Goal: Task Accomplishment & Management: Use online tool/utility

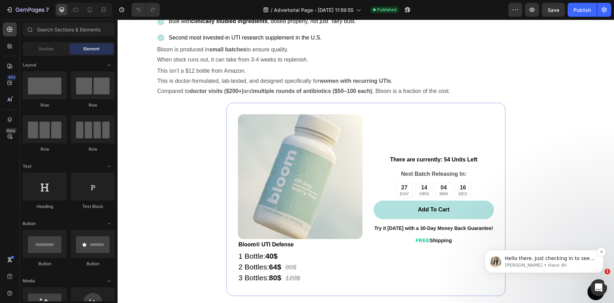
scroll to position [3009, 0]
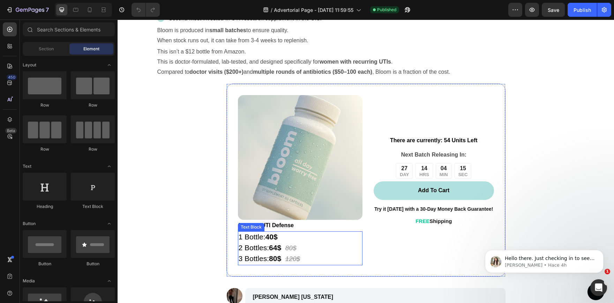
click at [256, 243] on p "1 Bottle: 40$" at bounding box center [301, 237] width 124 height 11
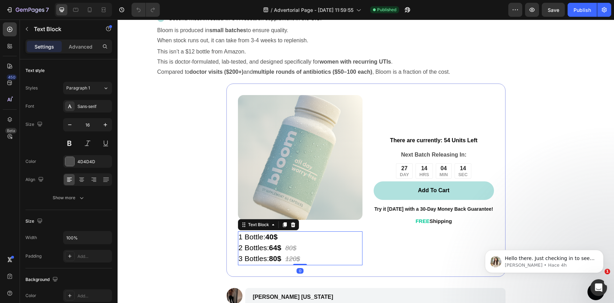
click at [269, 241] on strong "40$" at bounding box center [272, 236] width 12 height 8
click at [272, 241] on strong "40$" at bounding box center [272, 236] width 12 height 8
click at [275, 251] on strong "64$" at bounding box center [275, 247] width 12 height 8
click at [275, 262] on strong "80$" at bounding box center [275, 258] width 12 height 8
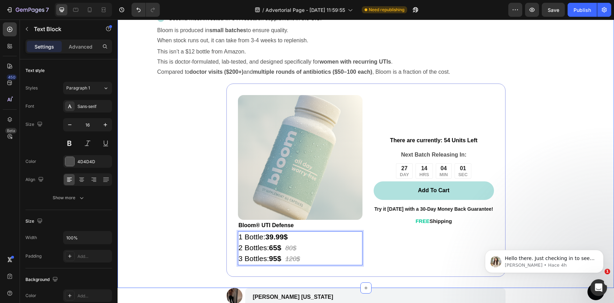
click at [190, 204] on div "Bloom isn’t just another cranberry pill Text Block It’s the result of over $500…" at bounding box center [366, 122] width 497 height 309
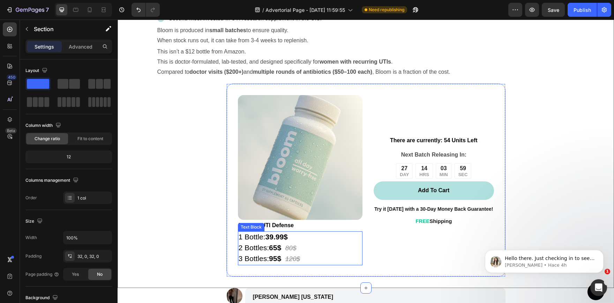
click at [291, 249] on s "80$" at bounding box center [291, 247] width 11 height 7
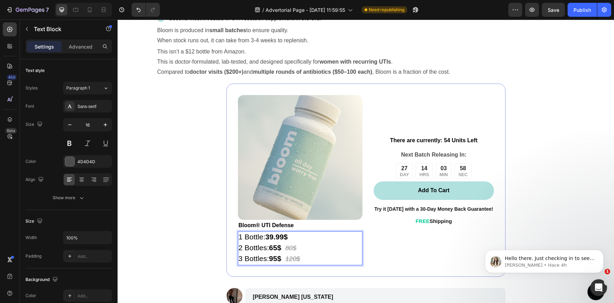
click at [291, 243] on p "1 Bottle: 39.99$" at bounding box center [301, 237] width 124 height 11
click at [297, 251] on p "2 Bottles: 65$ 80$" at bounding box center [301, 248] width 124 height 11
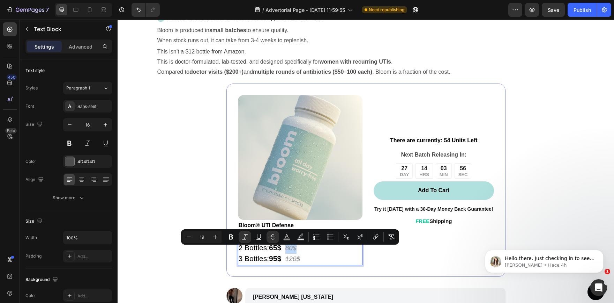
drag, startPoint x: 297, startPoint y: 251, endPoint x: 285, endPoint y: 252, distance: 11.9
click at [285, 252] on p "2 Bottles: 65$ 80$" at bounding box center [301, 248] width 124 height 11
copy s "80$"
click at [303, 249] on p "2 Bottles: 65$ 80$" at bounding box center [301, 248] width 124 height 11
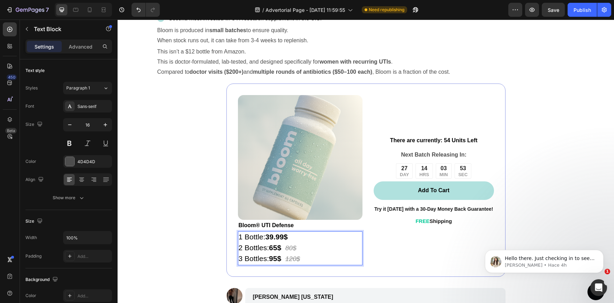
click at [287, 240] on strong "39.99$" at bounding box center [277, 236] width 22 height 8
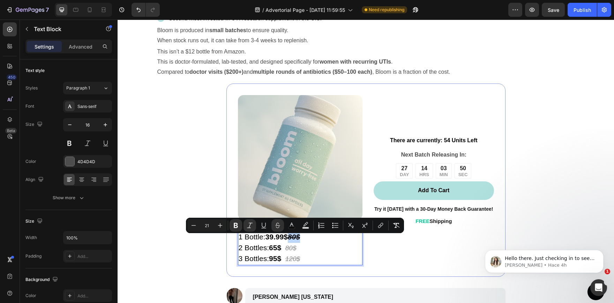
drag, startPoint x: 303, startPoint y: 238, endPoint x: 290, endPoint y: 239, distance: 13.4
click at [290, 239] on p "1 Bottle: 39.99$ 80$" at bounding box center [301, 237] width 124 height 11
click at [295, 227] on button "color" at bounding box center [292, 225] width 13 height 13
type input "000000"
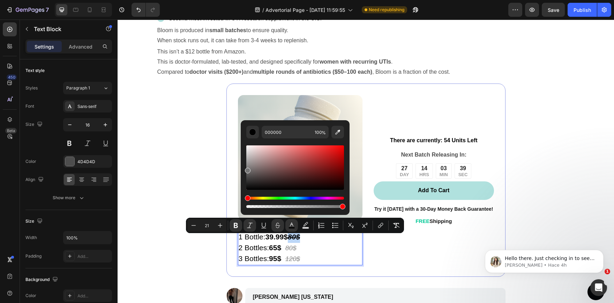
drag, startPoint x: 248, startPoint y: 188, endPoint x: 241, endPoint y: 168, distance: 21.0
click at [241, 168] on div "000000 100 %" at bounding box center [295, 164] width 109 height 89
type input "7A7A7A"
click at [236, 224] on icon "Editor contextual toolbar" at bounding box center [235, 225] width 7 height 7
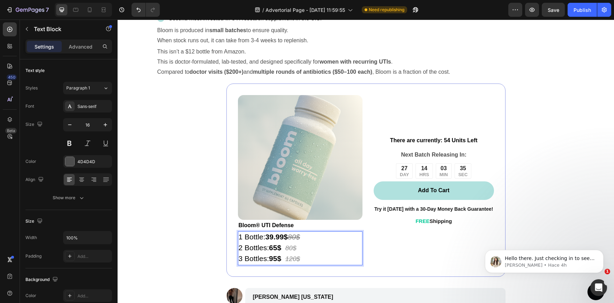
click at [298, 240] on s "80$" at bounding box center [294, 236] width 12 height 8
drag, startPoint x: 304, startPoint y: 239, endPoint x: 290, endPoint y: 239, distance: 14.3
click at [290, 239] on p "1 Bottle: 39.99$ 80$" at bounding box center [301, 237] width 124 height 11
click at [300, 241] on s "80$" at bounding box center [294, 236] width 12 height 8
drag, startPoint x: 302, startPoint y: 239, endPoint x: 290, endPoint y: 239, distance: 11.9
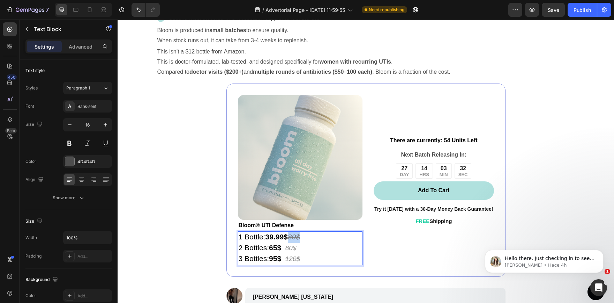
click at [290, 239] on p "1 Bottle: 39.99$ 80$" at bounding box center [301, 237] width 124 height 11
click at [202, 219] on div "Bloom isn’t just another cranberry pill Text Block It’s the result of over $500…" at bounding box center [366, 122] width 497 height 309
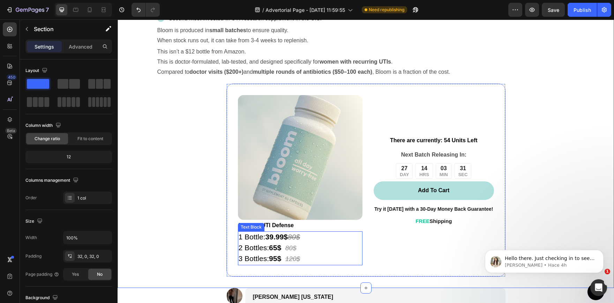
click at [303, 243] on p "1 Bottle: 39.99$ 80$" at bounding box center [301, 237] width 124 height 11
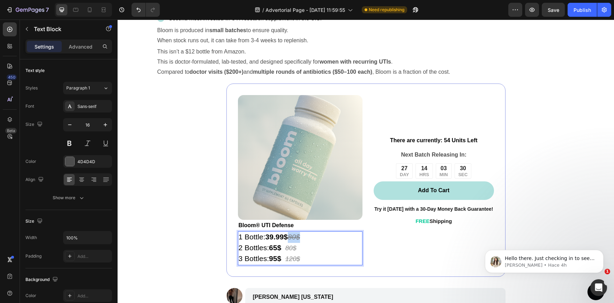
drag, startPoint x: 307, startPoint y: 240, endPoint x: 294, endPoint y: 239, distance: 13.0
click at [294, 239] on p "1 Bottle: 39.99$ 80$" at bounding box center [301, 237] width 124 height 11
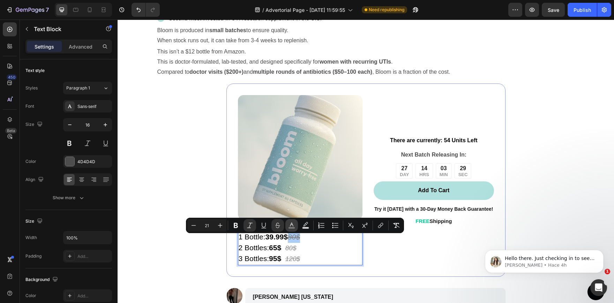
click at [287, 222] on button "color" at bounding box center [292, 225] width 13 height 13
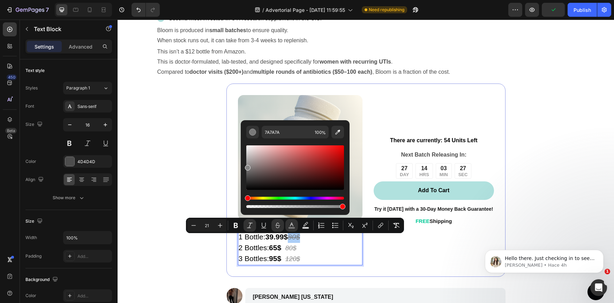
click at [247, 166] on div "Editor contextual toolbar" at bounding box center [295, 167] width 98 height 44
type input "848484"
click at [195, 223] on icon "Editor contextual toolbar" at bounding box center [193, 225] width 7 height 7
type input "19"
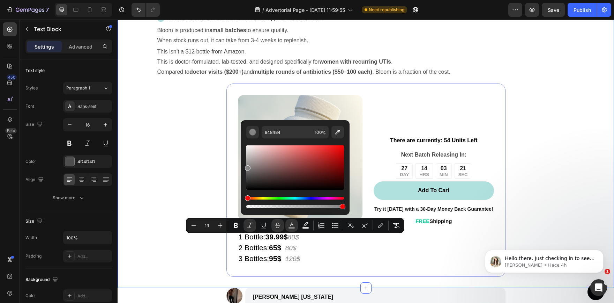
click at [197, 171] on div "Bloom isn’t just another cranberry pill Text Block It’s the result of over $500…" at bounding box center [366, 122] width 497 height 309
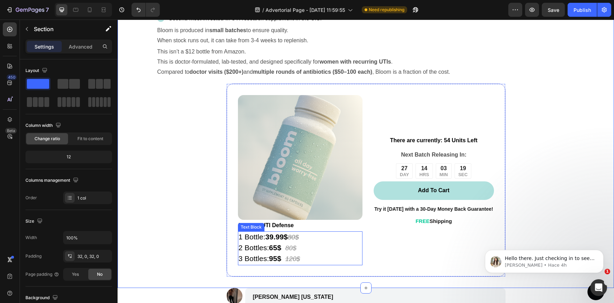
drag, startPoint x: 291, startPoint y: 236, endPoint x: 296, endPoint y: 238, distance: 5.3
click at [291, 236] on s "80$" at bounding box center [293, 236] width 11 height 7
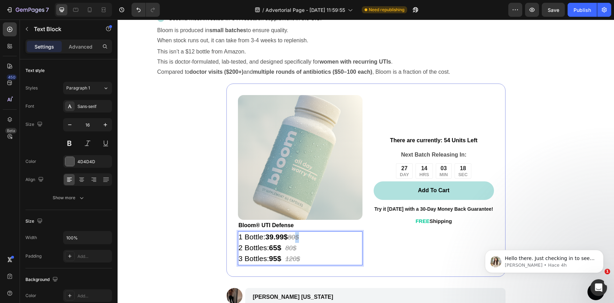
click at [298, 239] on s "80$" at bounding box center [293, 236] width 11 height 7
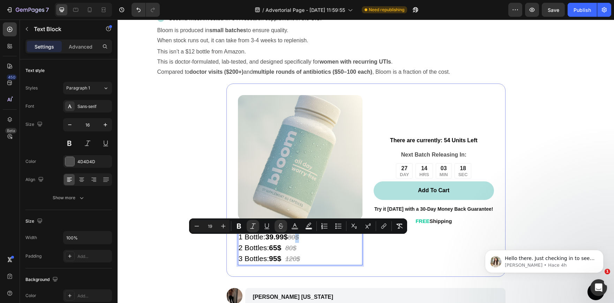
click at [296, 240] on s "80$" at bounding box center [293, 236] width 11 height 7
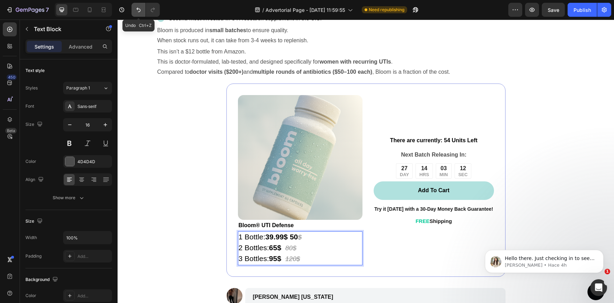
click at [141, 5] on button "Undo/Redo" at bounding box center [139, 10] width 14 height 14
click at [294, 241] on s "8$" at bounding box center [291, 236] width 7 height 7
click at [294, 241] on s "80$" at bounding box center [293, 236] width 11 height 7
click at [135, 7] on icon "Undo/Redo" at bounding box center [138, 9] width 7 height 7
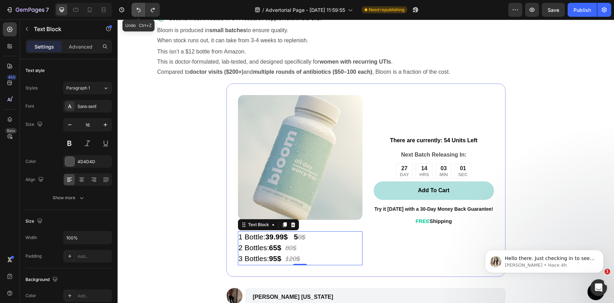
click at [135, 7] on icon "Undo/Redo" at bounding box center [138, 9] width 7 height 7
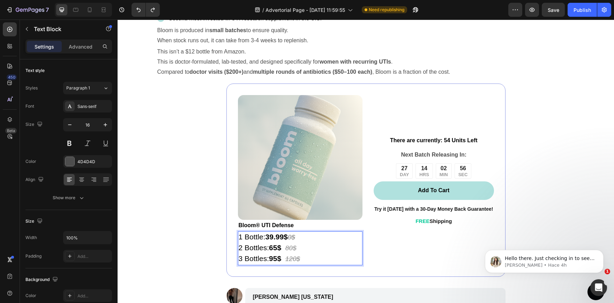
click at [295, 240] on s "0$" at bounding box center [291, 236] width 7 height 7
click at [293, 241] on s "0$" at bounding box center [291, 236] width 7 height 7
click at [293, 241] on s "050$" at bounding box center [295, 236] width 15 height 7
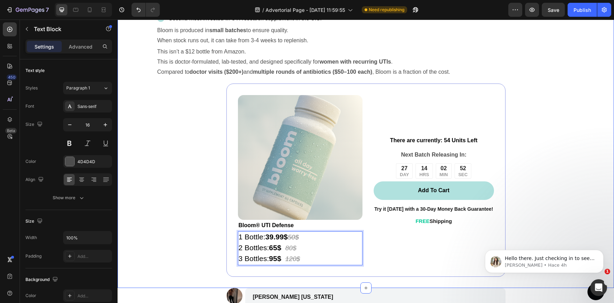
click at [191, 186] on div "Bloom isn’t just another cranberry pill Text Block It’s the result of over $500…" at bounding box center [366, 122] width 497 height 309
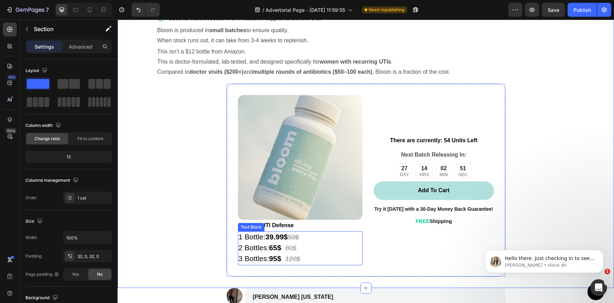
click at [292, 251] on s "80$" at bounding box center [291, 247] width 11 height 7
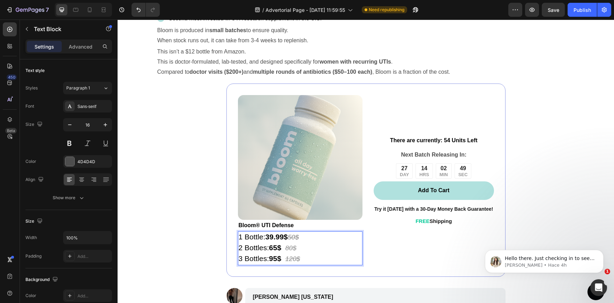
click at [293, 251] on s "80$" at bounding box center [291, 247] width 11 height 7
click at [296, 261] on s "120$" at bounding box center [293, 258] width 15 height 7
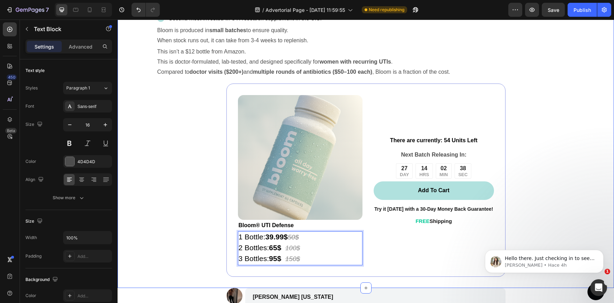
click at [199, 223] on div "Bloom isn’t just another cranberry pill Text Block It’s the result of over $500…" at bounding box center [366, 122] width 497 height 309
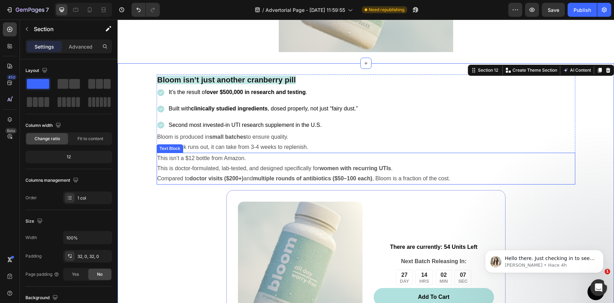
scroll to position [2904, 0]
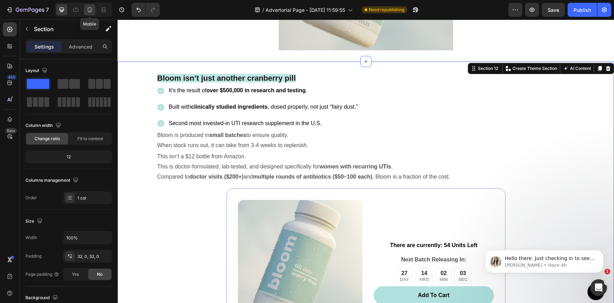
click at [90, 11] on icon at bounding box center [90, 9] width 4 height 5
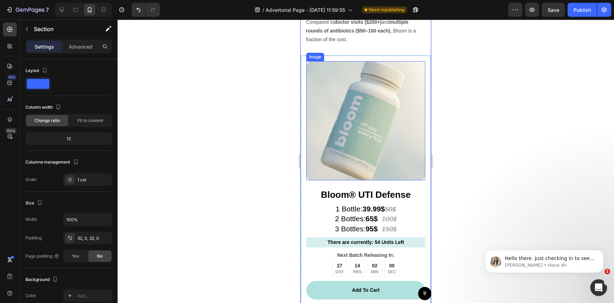
scroll to position [3118, 0]
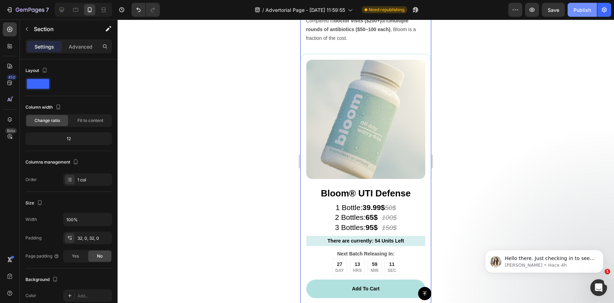
click at [587, 10] on div "Publish" at bounding box center [582, 9] width 17 height 7
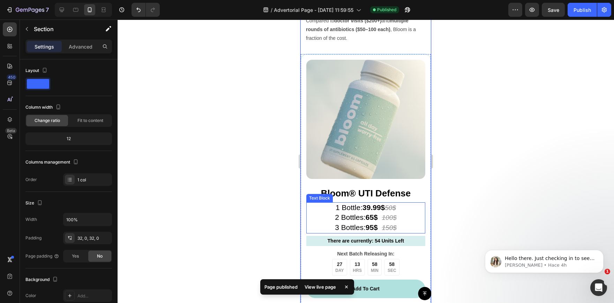
click at [374, 221] on strong "65$" at bounding box center [372, 217] width 12 height 8
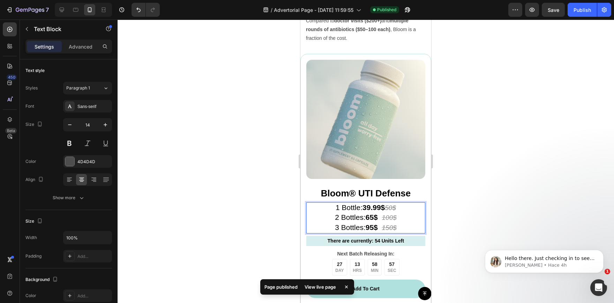
click at [373, 231] on strong "95$" at bounding box center [372, 227] width 12 height 8
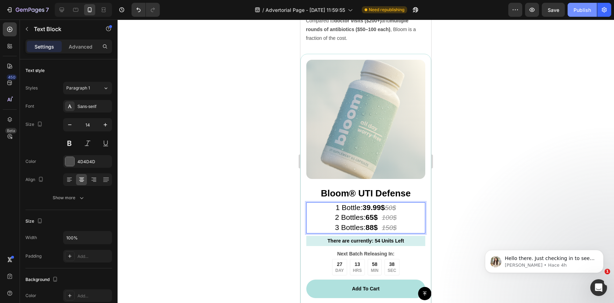
click at [574, 10] on button "Publish" at bounding box center [582, 10] width 29 height 14
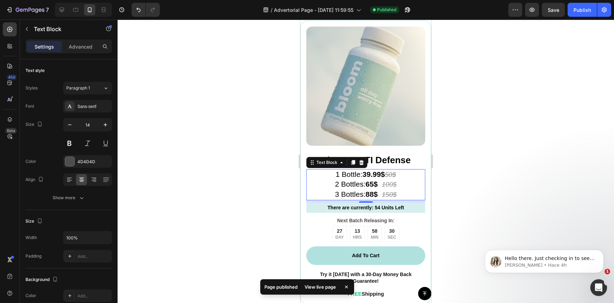
scroll to position [3188, 0]
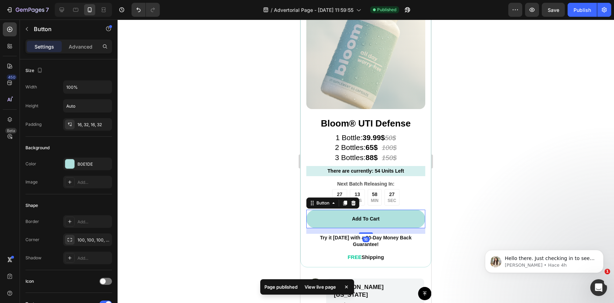
click at [382, 223] on link "Add To Cart" at bounding box center [365, 218] width 119 height 19
click at [369, 221] on strong "Add To Cart" at bounding box center [366, 219] width 28 height 6
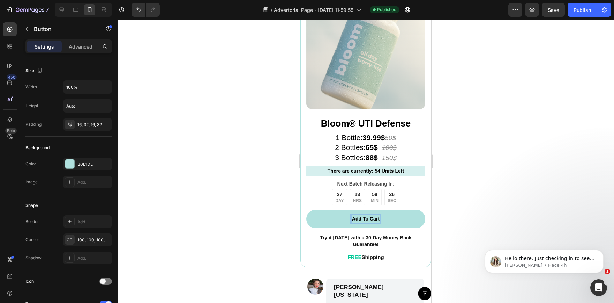
click at [372, 221] on strong "Add To Cart" at bounding box center [366, 219] width 28 height 6
click at [377, 221] on strong "Add To Cart" at bounding box center [366, 219] width 28 height 6
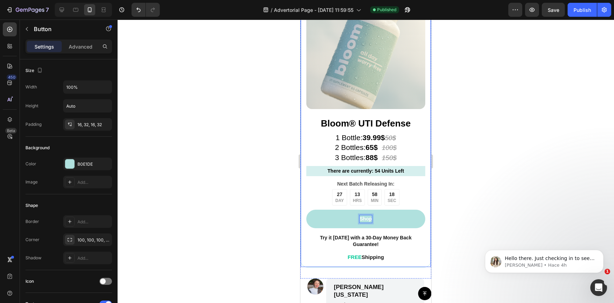
click at [455, 195] on div at bounding box center [366, 161] width 497 height 283
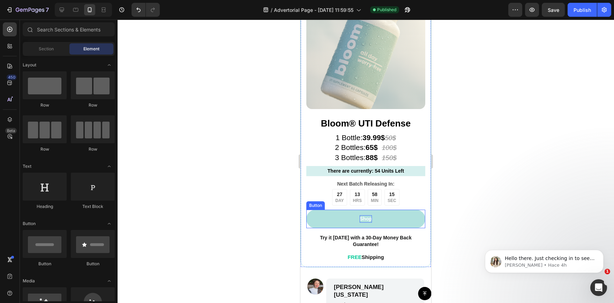
click at [391, 221] on link "Shop" at bounding box center [365, 218] width 119 height 19
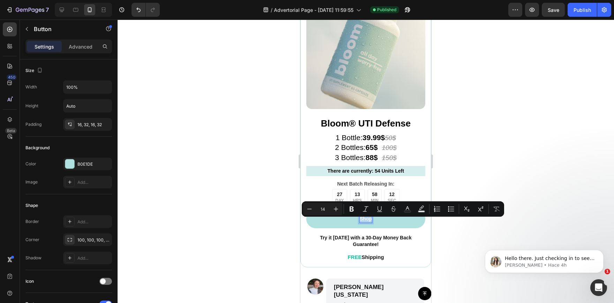
drag, startPoint x: 359, startPoint y: 222, endPoint x: 371, endPoint y: 221, distance: 13.0
click at [371, 221] on link "Shop" at bounding box center [365, 218] width 119 height 19
click at [354, 209] on icon "Editor contextual toolbar" at bounding box center [351, 208] width 7 height 7
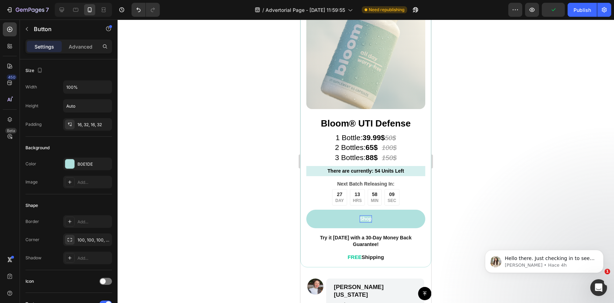
click at [361, 220] on strong "Shop" at bounding box center [366, 219] width 12 height 6
drag, startPoint x: 359, startPoint y: 222, endPoint x: 370, endPoint y: 222, distance: 11.9
click at [370, 222] on link "Shop" at bounding box center [365, 218] width 119 height 19
click at [284, 210] on div at bounding box center [366, 161] width 497 height 283
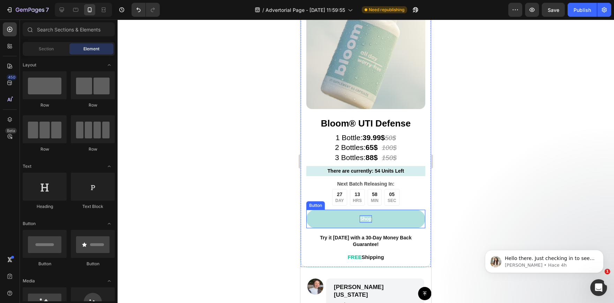
click at [360, 221] on strong "Shop" at bounding box center [366, 219] width 12 height 6
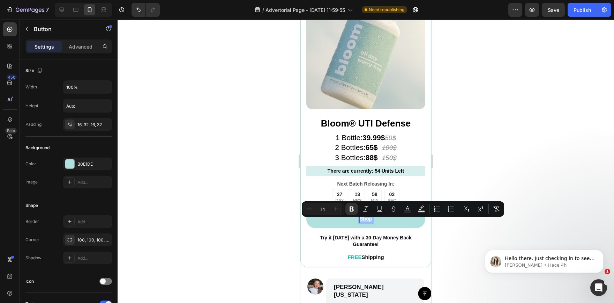
drag, startPoint x: 359, startPoint y: 222, endPoint x: 370, endPoint y: 223, distance: 11.2
click at [370, 223] on link "Shop" at bounding box center [365, 218] width 119 height 19
click at [339, 209] on icon "Editor contextual toolbar" at bounding box center [336, 208] width 7 height 7
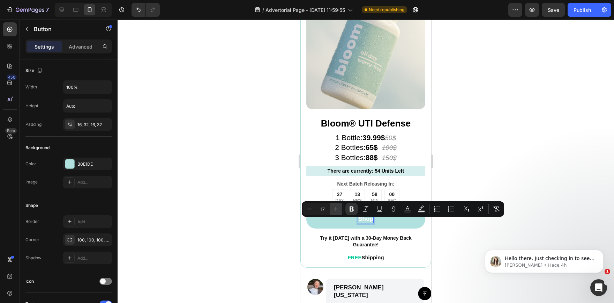
click at [339, 209] on icon "Editor contextual toolbar" at bounding box center [336, 208] width 7 height 7
type input "21"
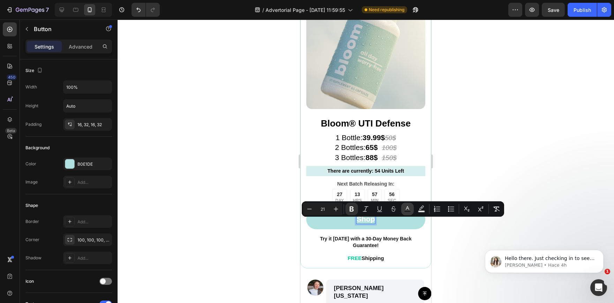
click at [409, 209] on icon "Editor contextual toolbar" at bounding box center [407, 208] width 7 height 7
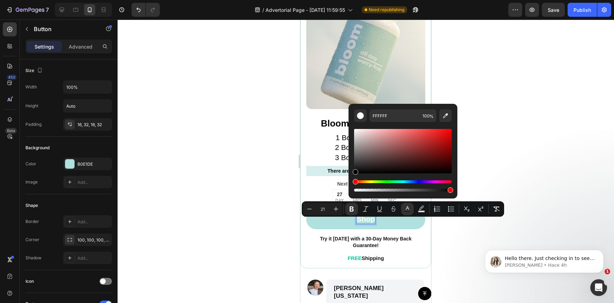
drag, startPoint x: 356, startPoint y: 132, endPoint x: 352, endPoint y: 179, distance: 47.7
click at [352, 179] on div "FFFFFF 100 %" at bounding box center [403, 148] width 109 height 89
type input "000000"
click at [246, 161] on div at bounding box center [366, 161] width 497 height 283
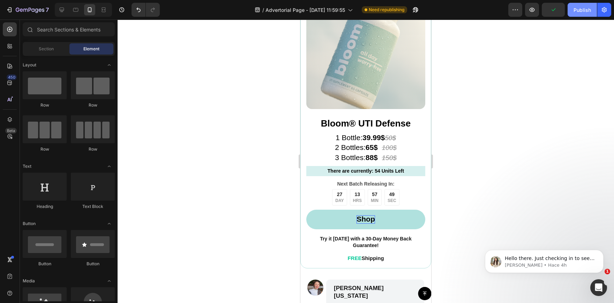
click at [585, 10] on div "Publish" at bounding box center [582, 9] width 17 height 7
click at [562, 253] on div "Hello there. Just checking in to see if the solution we shared earlier worked f…" at bounding box center [544, 261] width 119 height 23
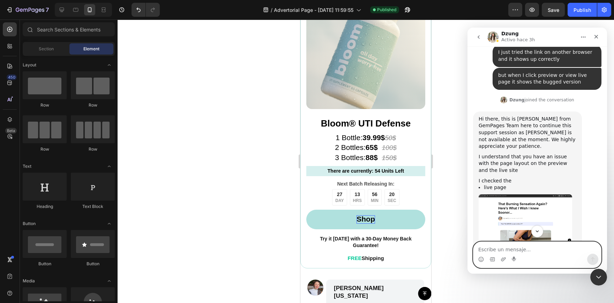
scroll to position [1423, 0]
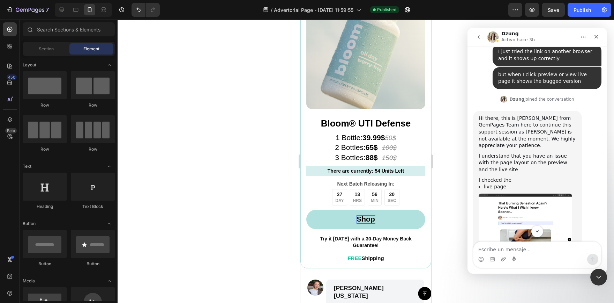
click at [556, 193] on img "Dzung dice…" at bounding box center [526, 217] width 94 height 48
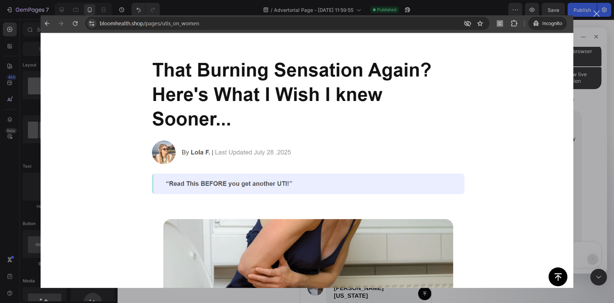
click at [599, 139] on div "Intercom Messenger" at bounding box center [307, 151] width 614 height 303
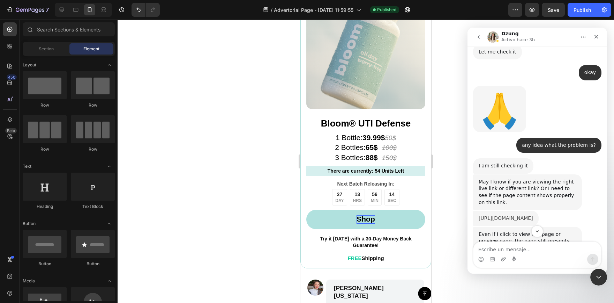
scroll to position [1074, 0]
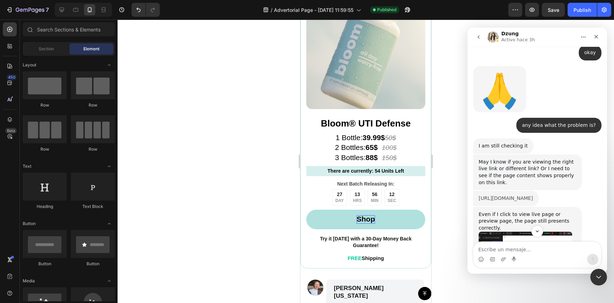
drag, startPoint x: 507, startPoint y: 172, endPoint x: 480, endPoint y: 163, distance: 29.0
click at [480, 195] on div "[URL][DOMAIN_NAME]" at bounding box center [506, 198] width 54 height 7
copy link "[URL][DOMAIN_NAME]"
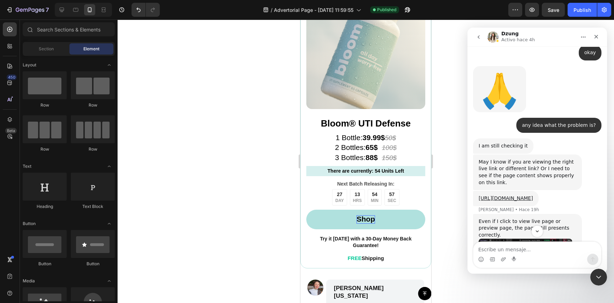
click at [500, 195] on div "[URL][DOMAIN_NAME]" at bounding box center [506, 198] width 54 height 7
drag, startPoint x: 491, startPoint y: 171, endPoint x: 478, endPoint y: 165, distance: 14.4
click at [478, 191] on div "[URL][DOMAIN_NAME] [PERSON_NAME] 19h" at bounding box center [506, 198] width 66 height 15
copy link "[URL][DOMAIN_NAME]"
